Goal: Navigation & Orientation: Find specific page/section

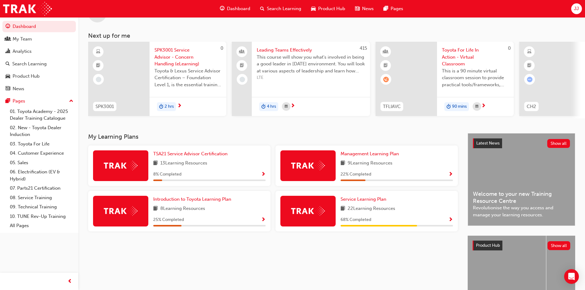
scroll to position [61, 0]
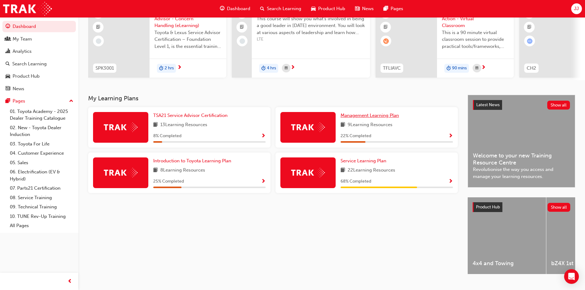
click at [367, 118] on span "Management Learning Plan" at bounding box center [370, 116] width 58 height 6
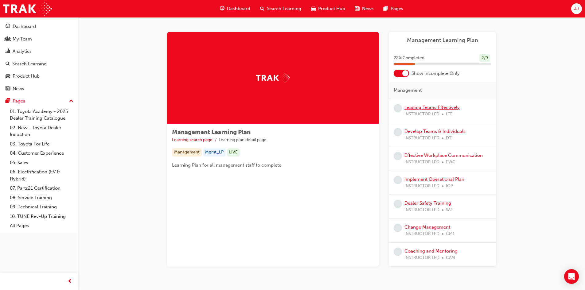
click at [417, 107] on link "Leading Teams Effectively" at bounding box center [431, 108] width 55 height 6
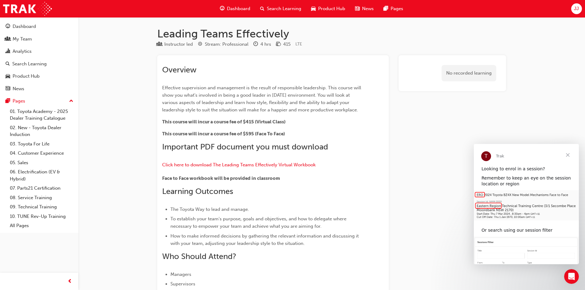
click at [567, 154] on span "Close" at bounding box center [568, 155] width 22 height 22
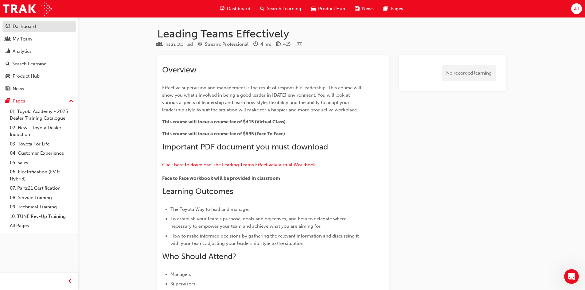
click at [21, 27] on div "Dashboard" at bounding box center [24, 26] width 23 height 7
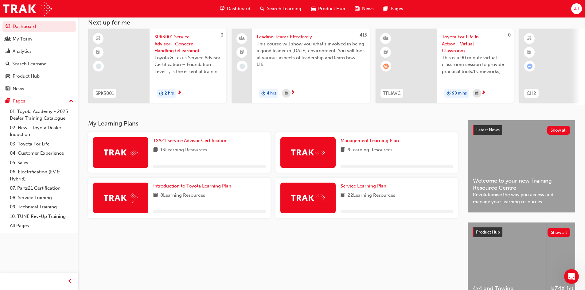
scroll to position [77, 0]
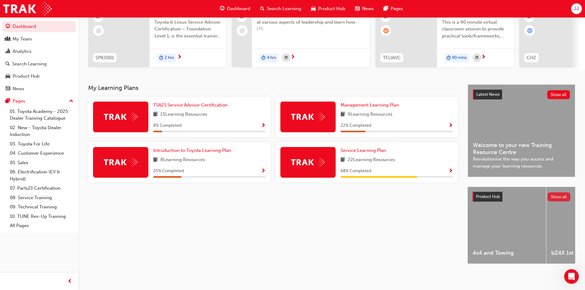
click at [560, 194] on button "Show all" at bounding box center [558, 197] width 23 height 9
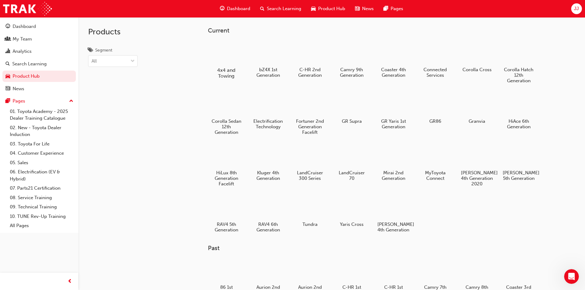
click at [234, 59] on div at bounding box center [226, 52] width 34 height 24
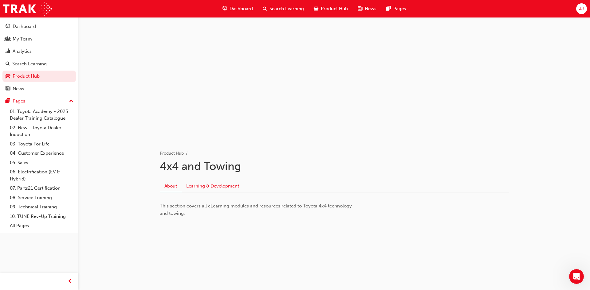
click at [226, 189] on link "Learning & Development" at bounding box center [212, 186] width 62 height 12
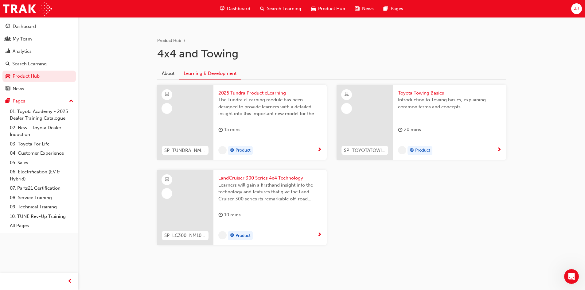
scroll to position [113, 0]
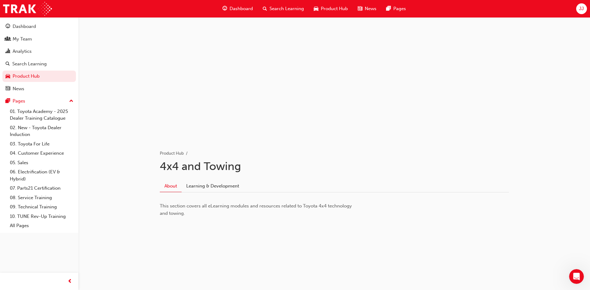
click at [241, 8] on span "Dashboard" at bounding box center [240, 8] width 23 height 7
